Goal: Communication & Community: Answer question/provide support

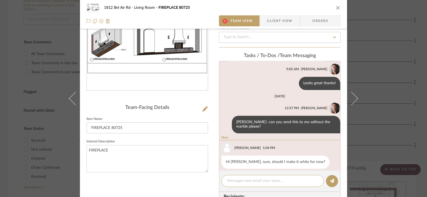
scroll to position [66, 0]
click at [388, 73] on div "[STREET_ADDRESS] Living Room FIREPLACE 80725 1 Team View Client View Orders FIR…" at bounding box center [213, 98] width 427 height 197
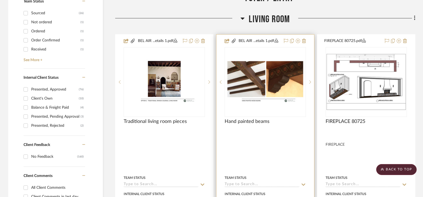
scroll to position [239, 0]
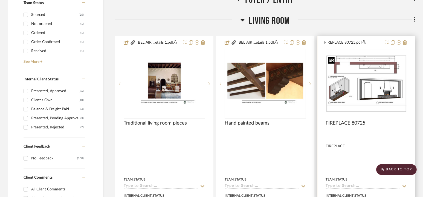
click at [0, 0] on img at bounding box center [0, 0] width 0 height 0
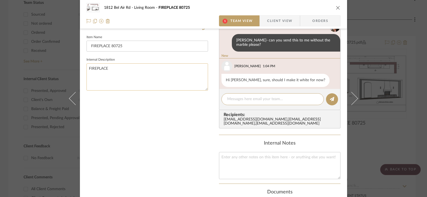
scroll to position [23, 0]
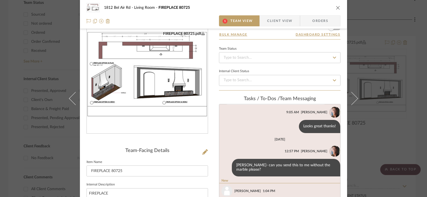
click at [176, 83] on img "0" at bounding box center [147, 73] width 121 height 85
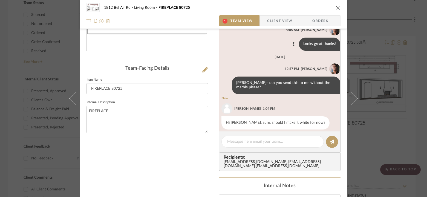
scroll to position [106, 0]
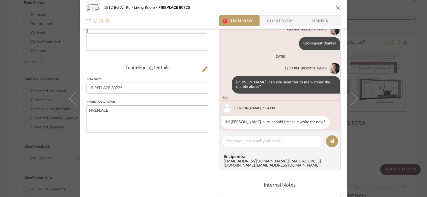
click at [416, 68] on div "[STREET_ADDRESS] Living Room FIREPLACE 80725 1 Team View Client View Orders FIR…" at bounding box center [213, 98] width 427 height 197
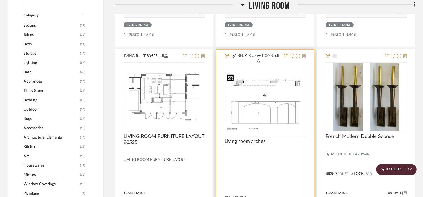
scroll to position [259, 0]
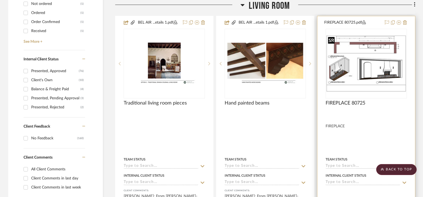
click at [358, 50] on img "0" at bounding box center [366, 63] width 80 height 57
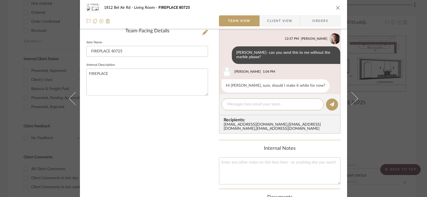
scroll to position [0, 0]
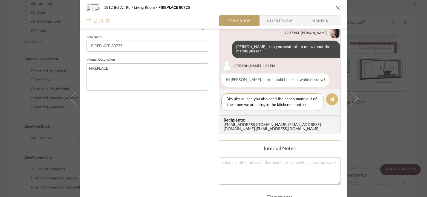
type textarea "Yes please- can you also send the bench made out of the stone we are using in t…"
click at [332, 98] on icon at bounding box center [332, 99] width 4 height 4
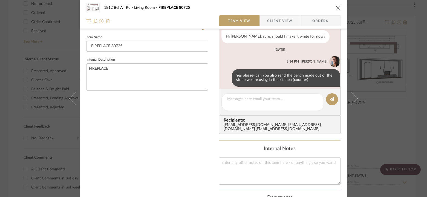
click at [401, 89] on div "1812 Bel Air Rd Living Room FIREPLACE 80725 Team View Client View Orders FIREPL…" at bounding box center [213, 98] width 427 height 197
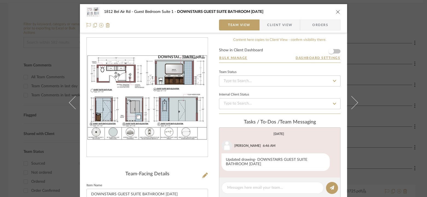
scroll to position [42, 0]
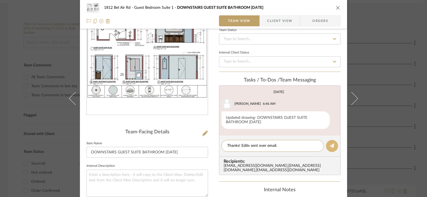
type textarea "Thanks! Edits sent over email."
click at [332, 147] on button at bounding box center [332, 146] width 12 height 12
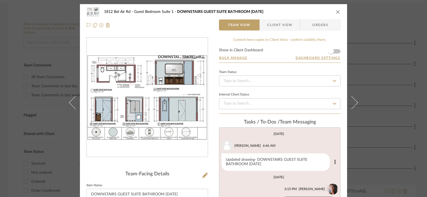
scroll to position [0, 0]
click at [385, 62] on div "1812 Bel Air Rd Guest Bedroom Suite 1 DOWNSTAIRS GUEST SUITE BATHROOM 8.19.25 T…" at bounding box center [213, 98] width 427 height 197
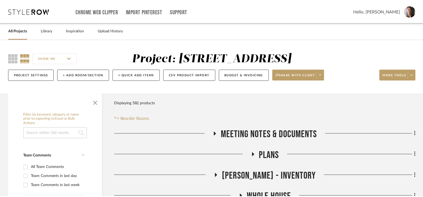
scroll to position [90, 0]
